Goal: Information Seeking & Learning: Learn about a topic

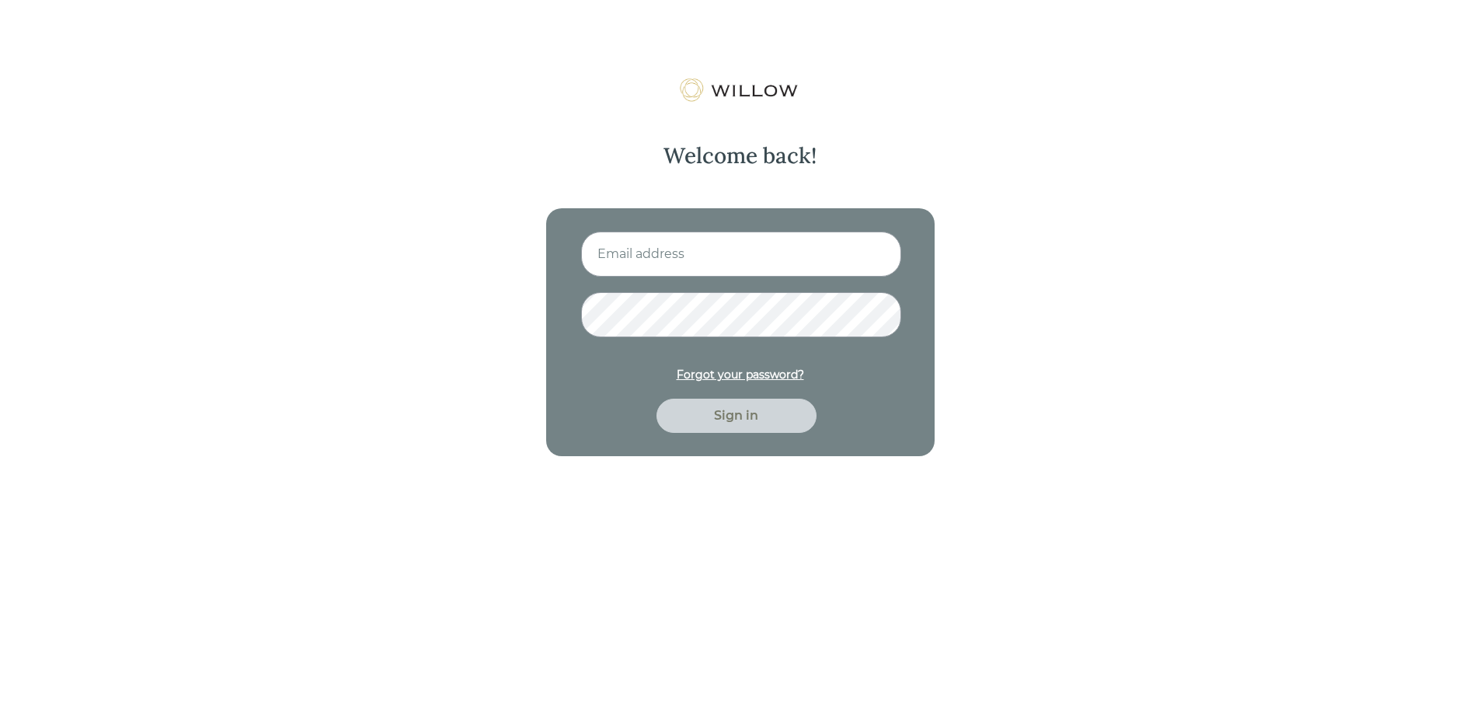
click at [668, 263] on input at bounding box center [741, 253] width 320 height 45
type input "[EMAIL_ADDRESS][DOMAIN_NAME]"
click at [656, 398] on button "Sign in" at bounding box center [736, 415] width 160 height 34
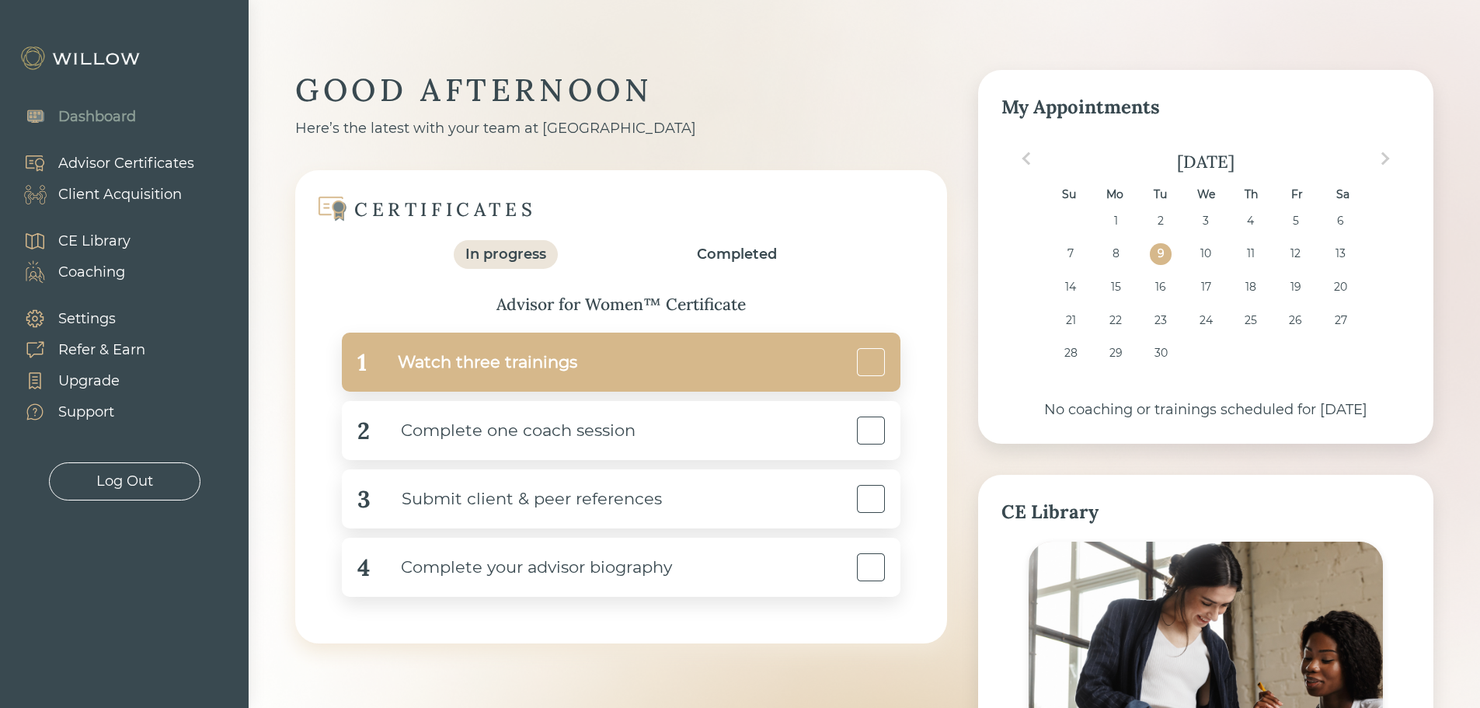
click at [586, 342] on div "1 Watch three trainings" at bounding box center [621, 361] width 558 height 59
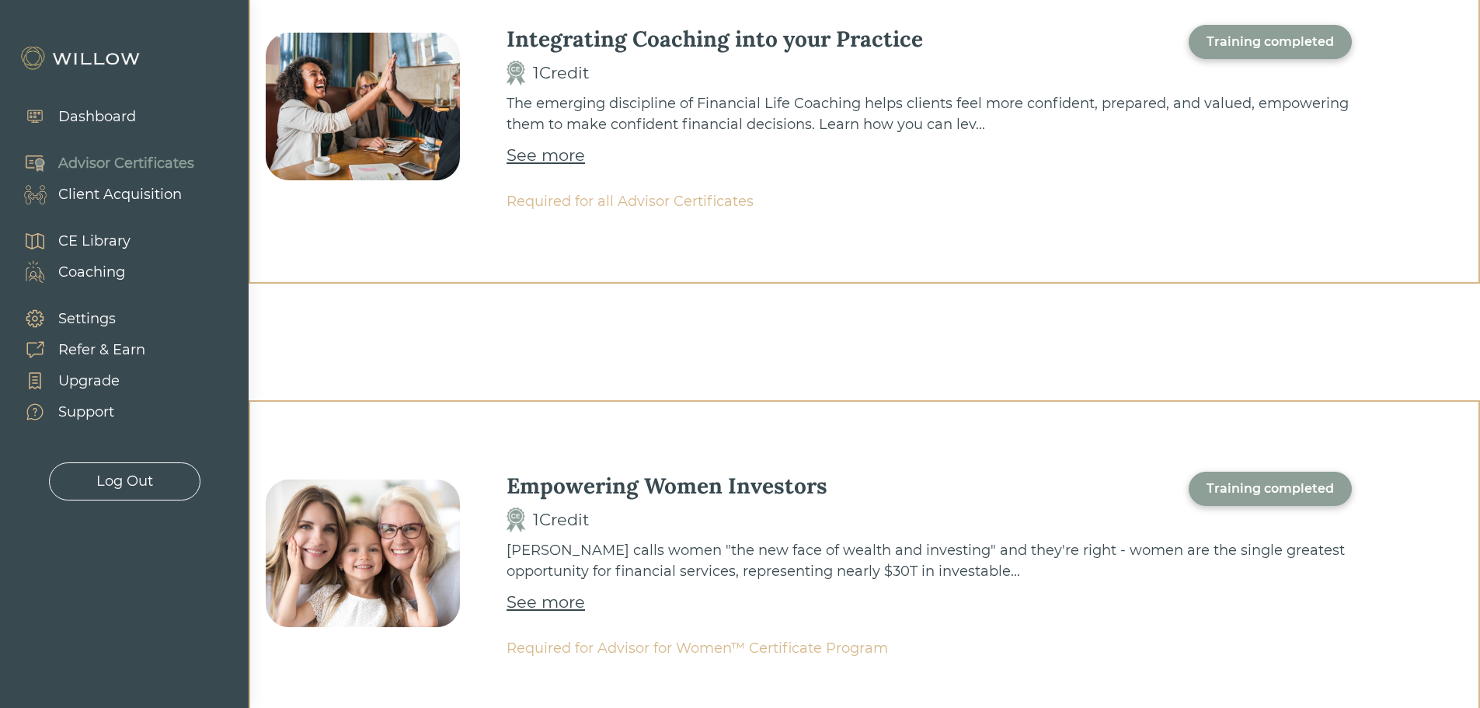
scroll to position [621, 0]
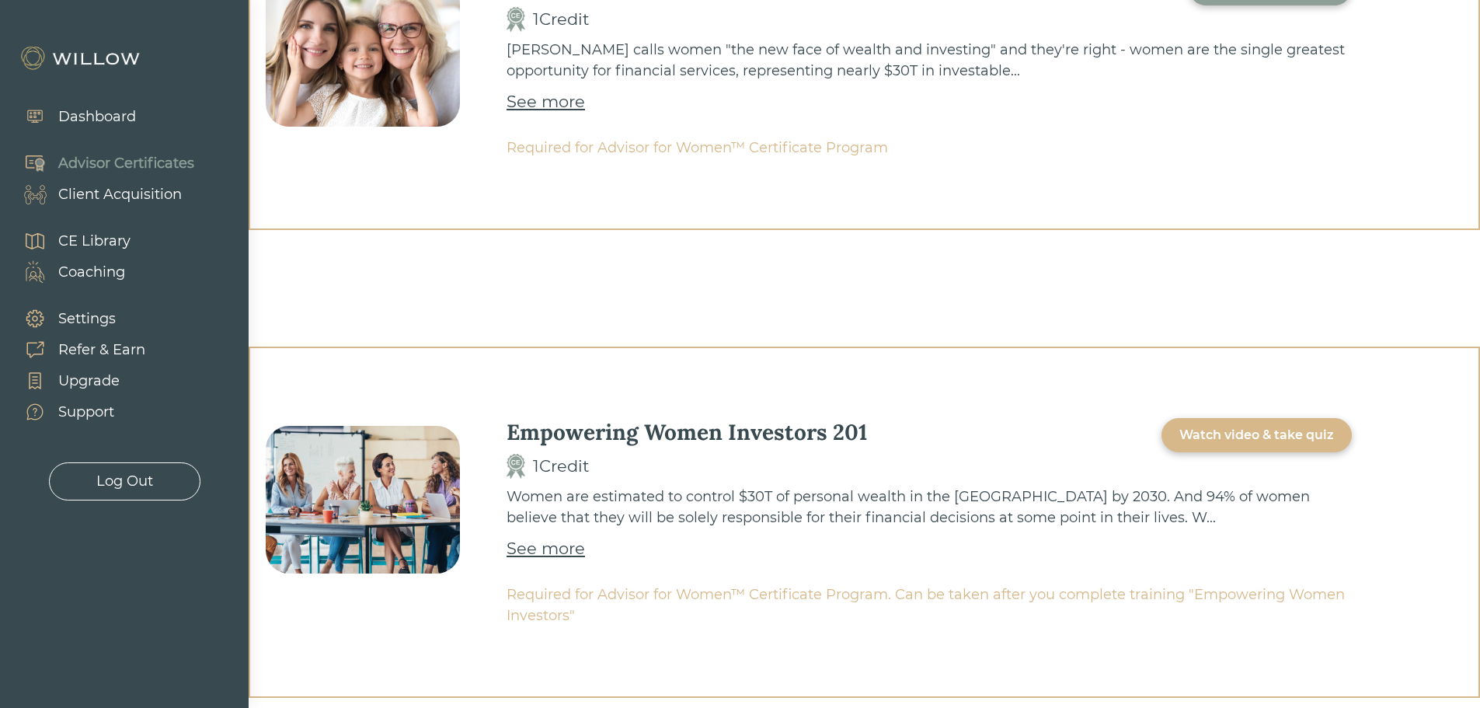
click at [1293, 433] on div "Watch video & take quiz" at bounding box center [1256, 435] width 155 height 19
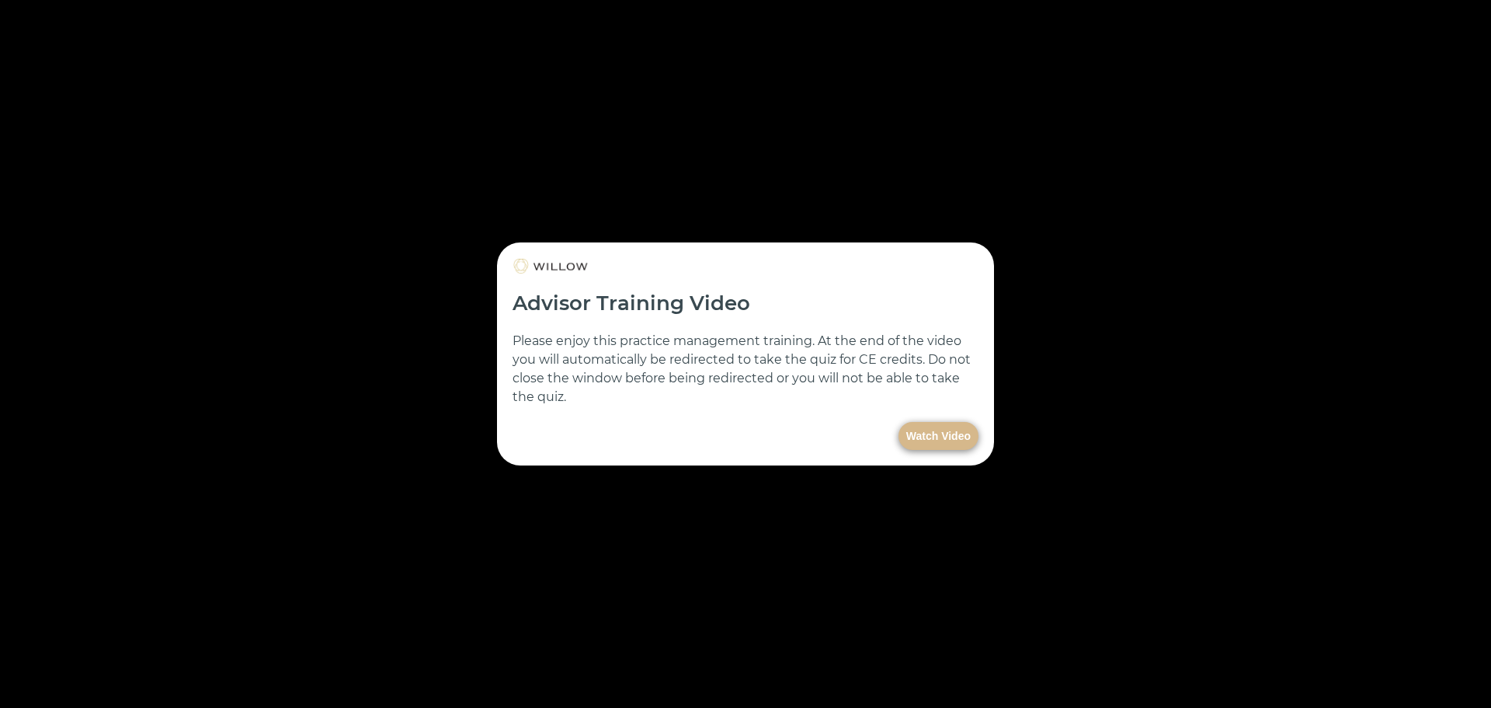
click at [960, 437] on button "Watch Video" at bounding box center [939, 436] width 80 height 28
